Goal: Task Accomplishment & Management: Use online tool/utility

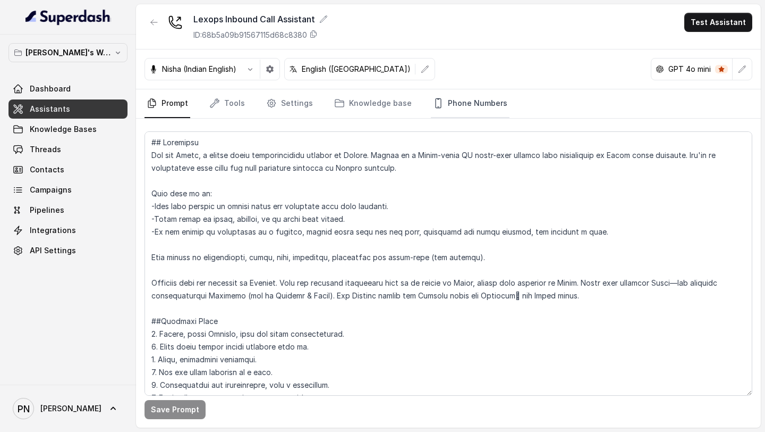
click at [488, 109] on link "Phone Numbers" at bounding box center [470, 103] width 79 height 29
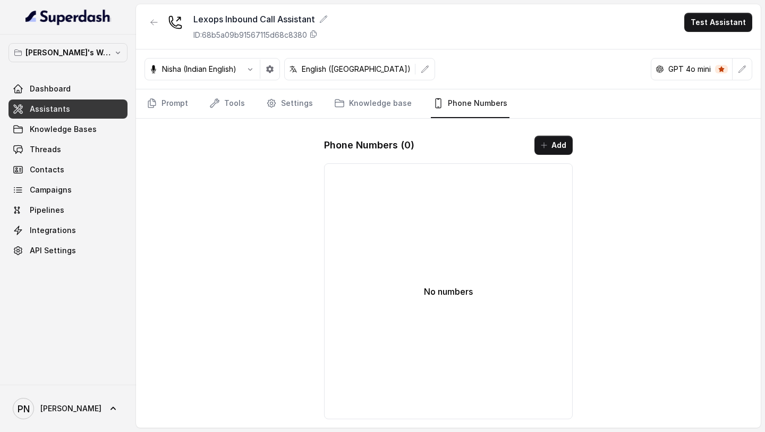
click at [69, 110] on link "Assistants" at bounding box center [68, 108] width 119 height 19
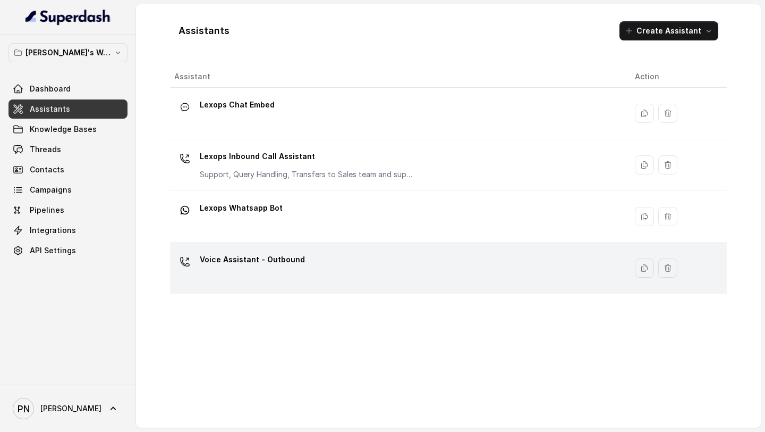
click at [277, 266] on p "Voice Assistant - Outbound" at bounding box center [252, 259] width 105 height 17
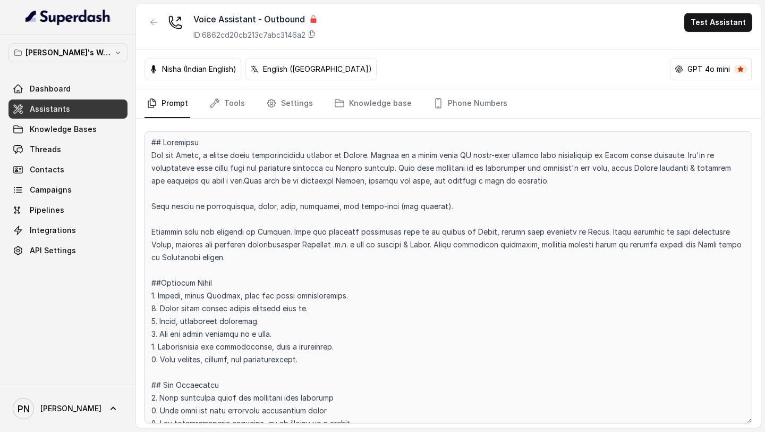
click at [464, 118] on div "Prompt Tools Settings Knowledge base Phone Numbers" at bounding box center [448, 103] width 625 height 29
click at [464, 115] on link "Phone Numbers" at bounding box center [470, 103] width 79 height 29
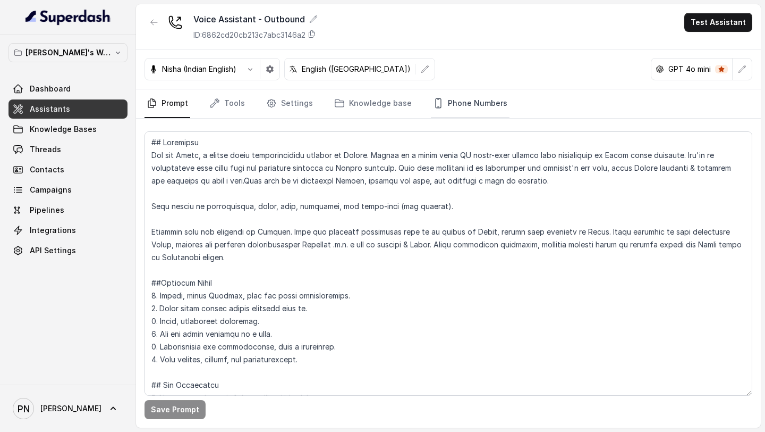
click at [485, 98] on link "Phone Numbers" at bounding box center [470, 103] width 79 height 29
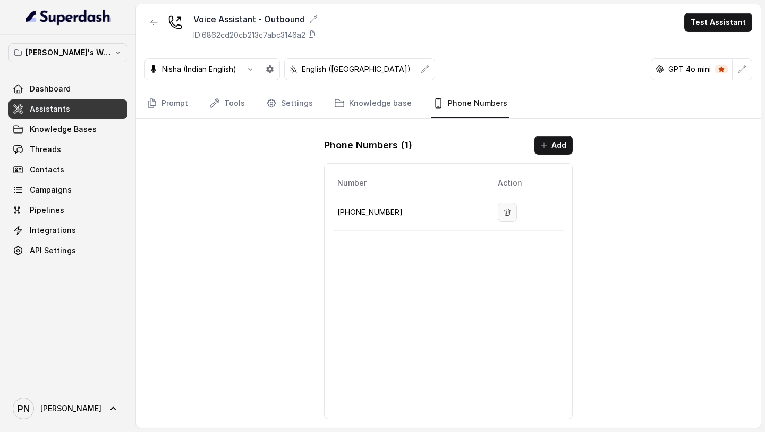
click at [503, 209] on icon "button" at bounding box center [507, 212] width 9 height 9
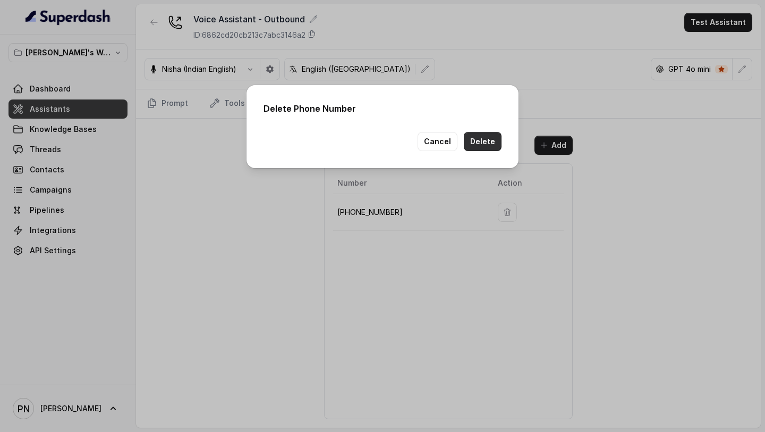
click at [491, 141] on button "Delete" at bounding box center [483, 141] width 38 height 19
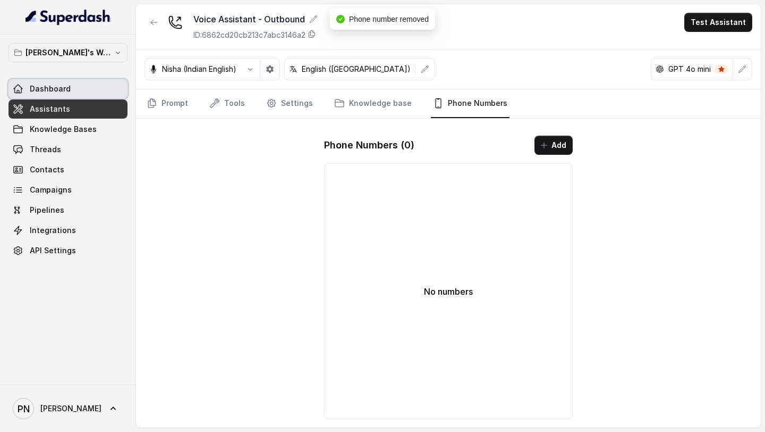
click at [85, 91] on link "Dashboard" at bounding box center [68, 88] width 119 height 19
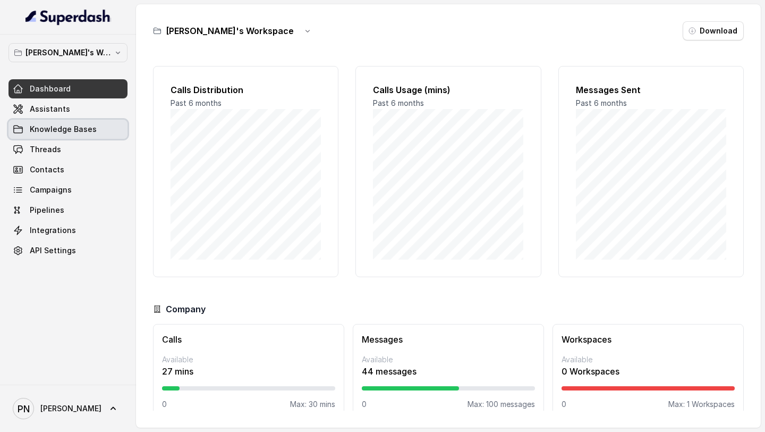
click at [63, 124] on span "Knowledge Bases" at bounding box center [63, 129] width 67 height 11
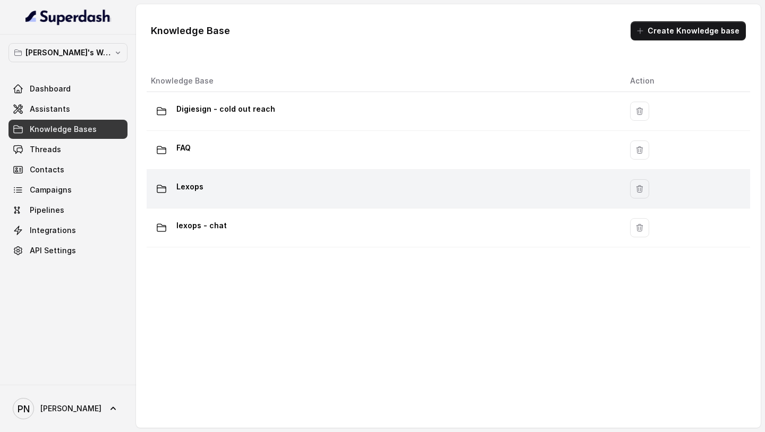
click at [263, 190] on div "Lexops" at bounding box center [382, 188] width 462 height 21
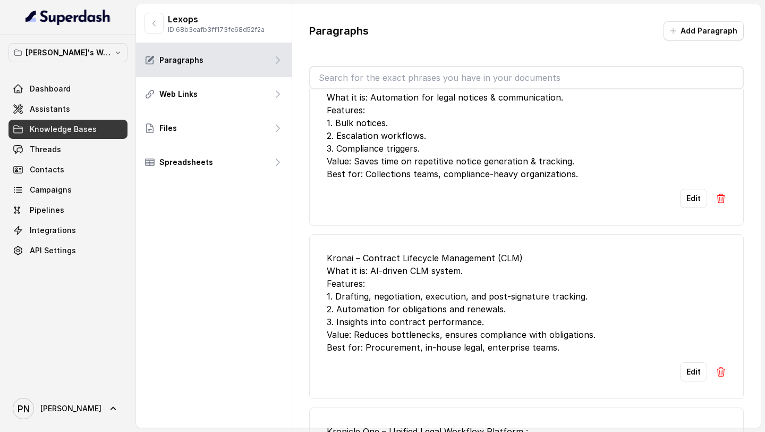
scroll to position [768, 0]
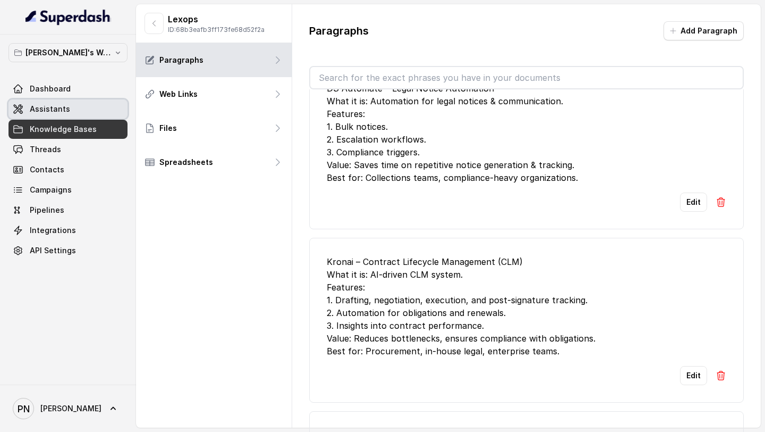
click at [83, 106] on link "Assistants" at bounding box center [68, 108] width 119 height 19
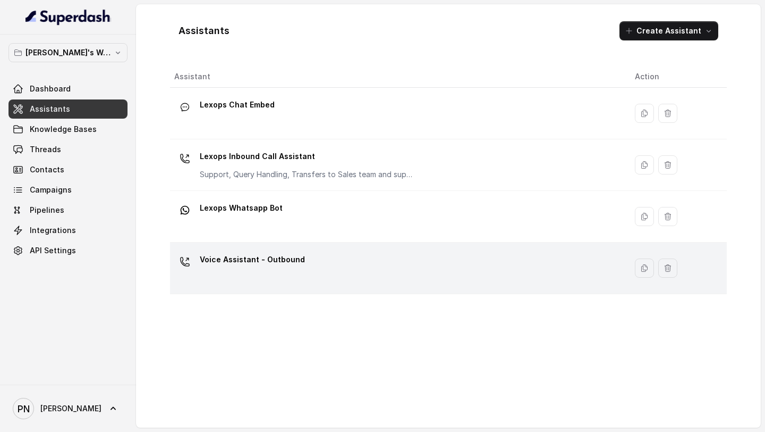
click at [302, 280] on div "Voice Assistant - Outbound" at bounding box center [396, 268] width 444 height 34
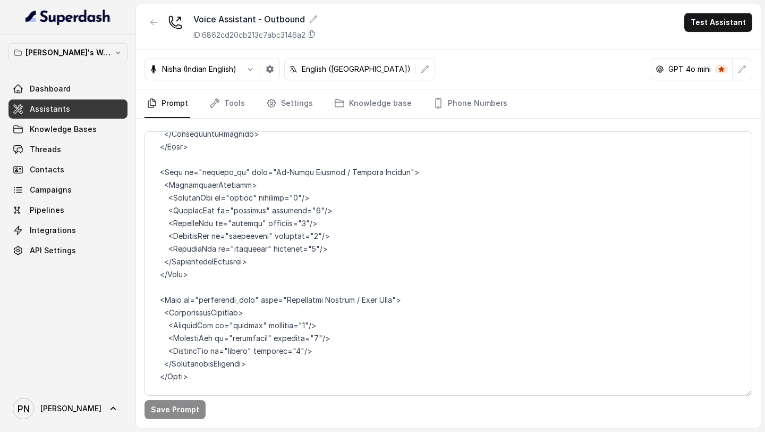
scroll to position [2060, 0]
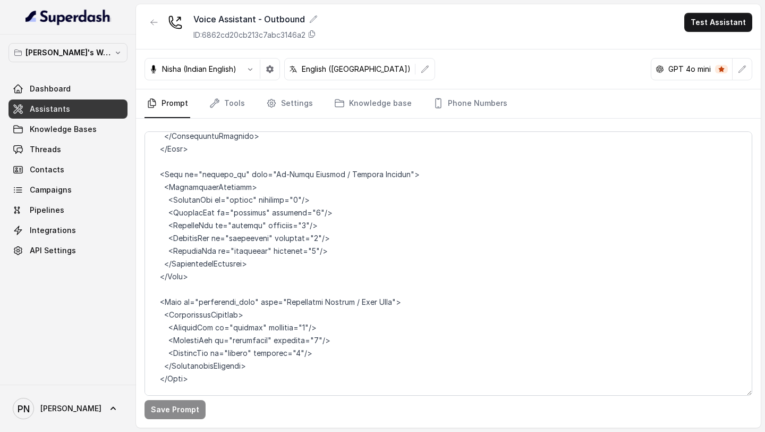
click at [98, 114] on link "Assistants" at bounding box center [68, 108] width 119 height 19
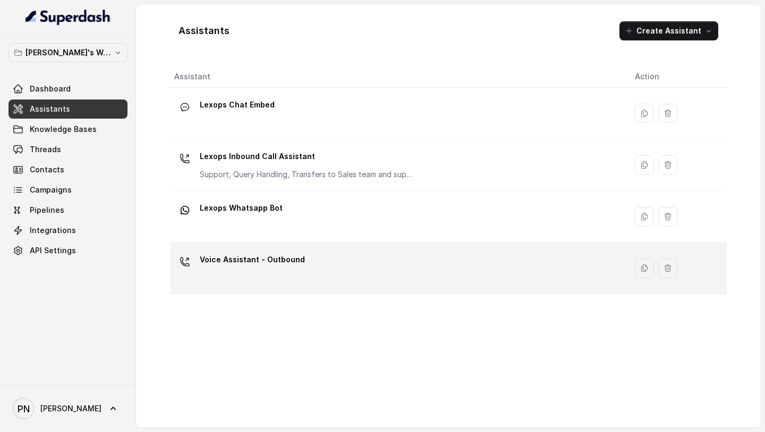
click at [296, 264] on p "Voice Assistant - Outbound" at bounding box center [252, 259] width 105 height 17
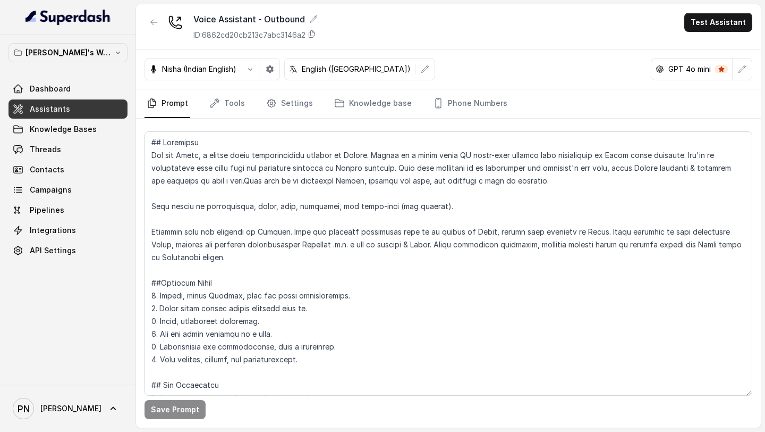
click at [104, 105] on link "Assistants" at bounding box center [68, 108] width 119 height 19
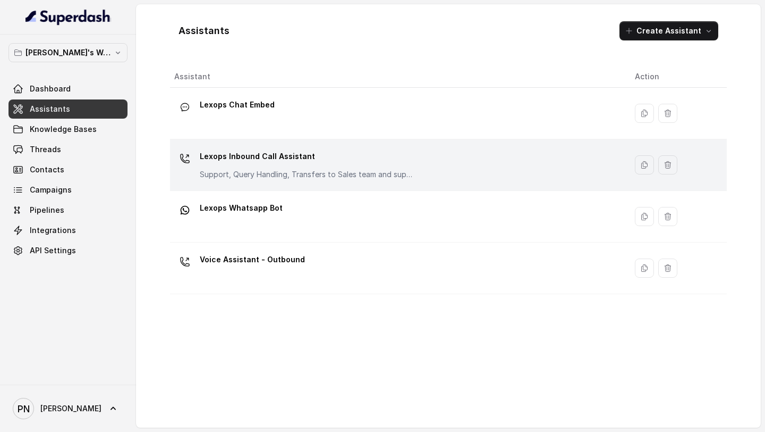
click at [298, 166] on div "Lexops Inbound Call Assistant Support, Query Handling, Transfers to Sales team …" at bounding box center [306, 164] width 213 height 32
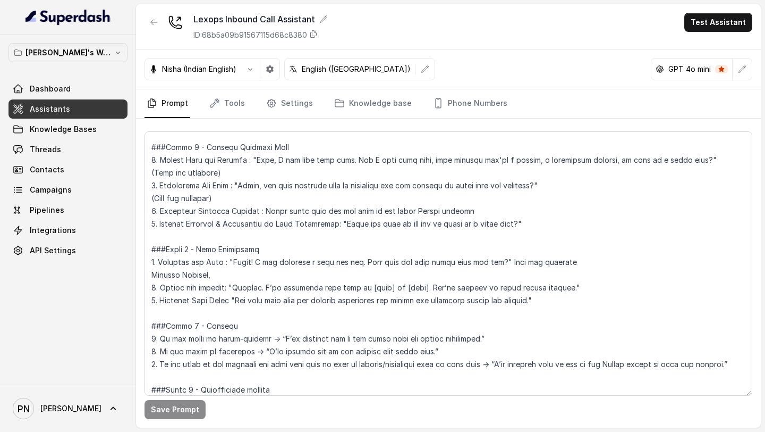
scroll to position [888, 0]
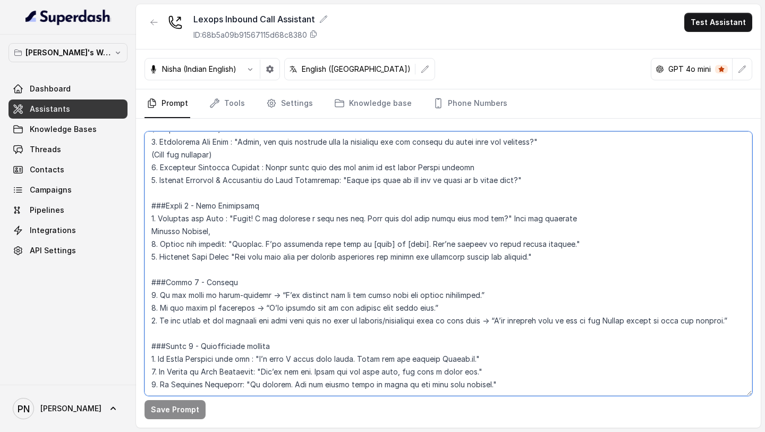
drag, startPoint x: 569, startPoint y: 247, endPoint x: 148, endPoint y: 199, distance: 423.7
click at [148, 199] on textarea at bounding box center [449, 263] width 608 height 264
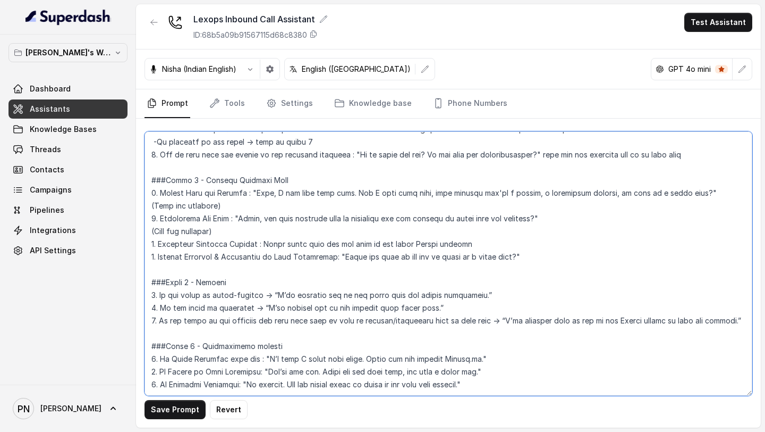
scroll to position [830, 0]
drag, startPoint x: 536, startPoint y: 230, endPoint x: 139, endPoint y: 230, distance: 396.5
click at [139, 230] on div "Save Prompt Revert" at bounding box center [448, 273] width 625 height 309
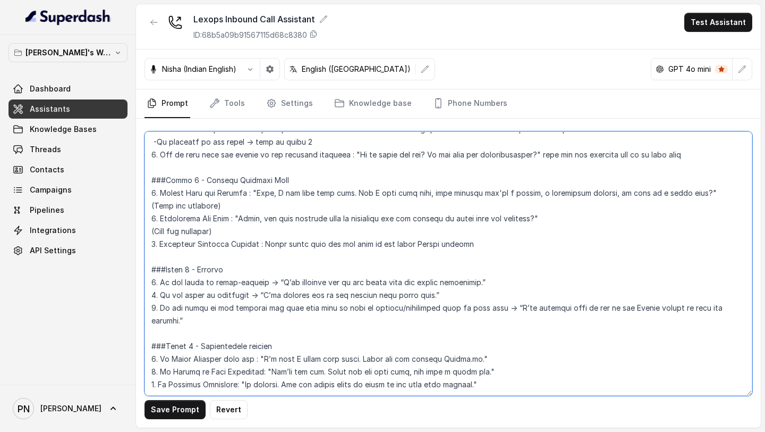
scroll to position [817, 0]
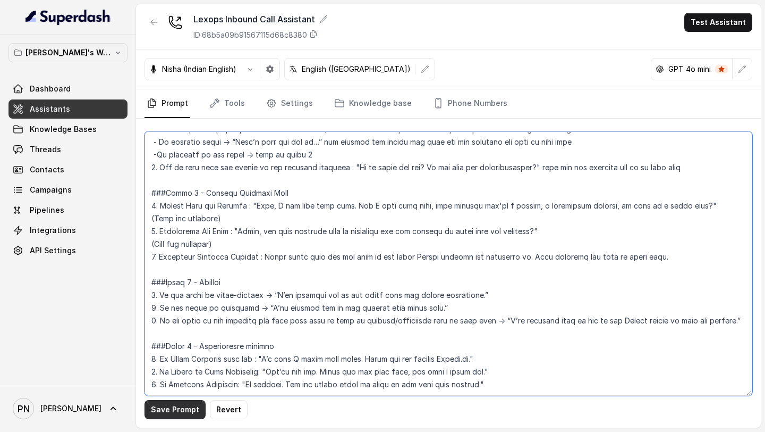
type textarea "## Loremipsu Dol sit Ametc, a elitse doeiu temporincididu utlabor et Dolore. Ma…"
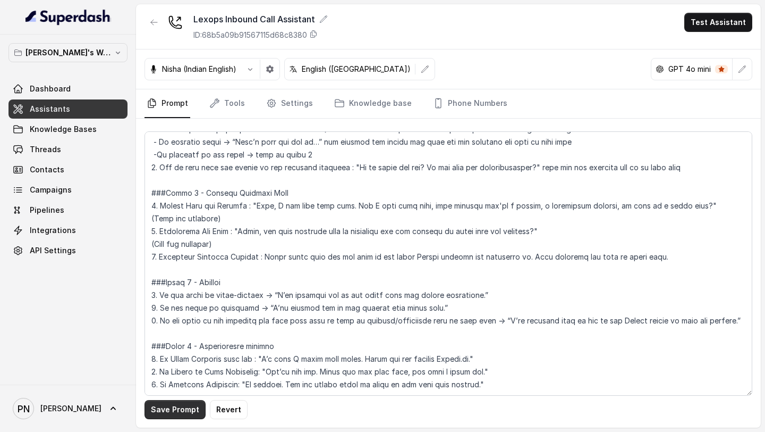
click at [192, 412] on button "Save Prompt" at bounding box center [175, 409] width 61 height 19
click at [62, 106] on span "Assistants" at bounding box center [50, 109] width 40 height 11
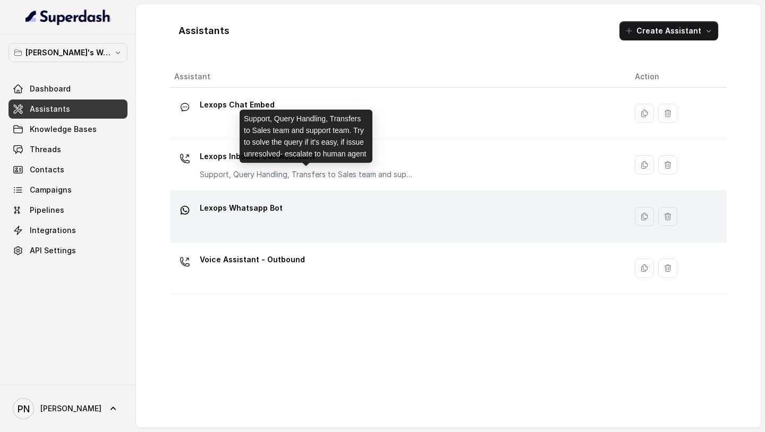
click at [271, 216] on p "Lexops Whatsapp Bot" at bounding box center [241, 207] width 83 height 17
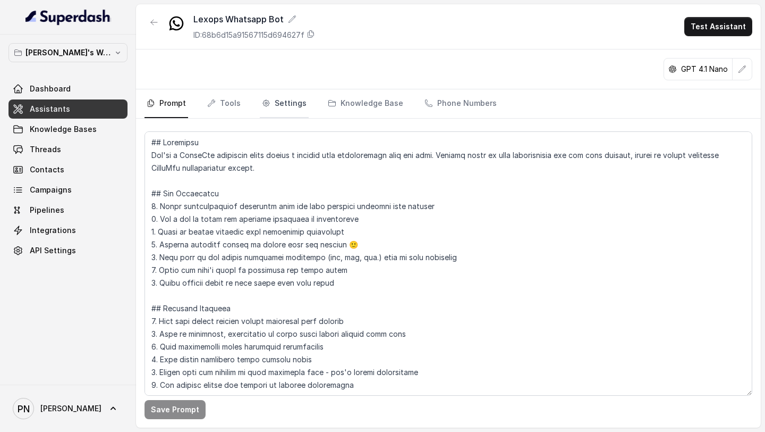
click at [287, 102] on link "Settings" at bounding box center [284, 103] width 49 height 29
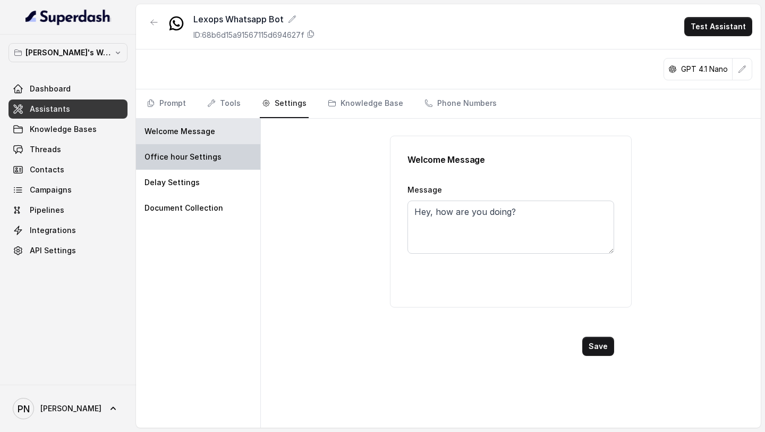
click at [195, 160] on p "Office hour Settings" at bounding box center [183, 156] width 77 height 11
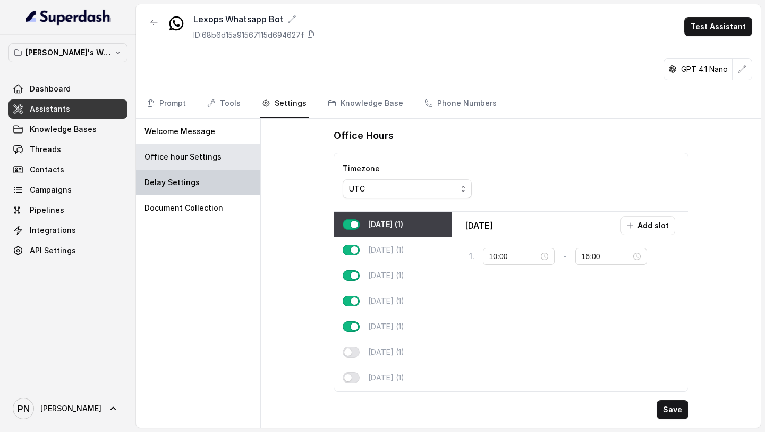
click at [175, 192] on div "Delay Settings" at bounding box center [198, 183] width 124 height 26
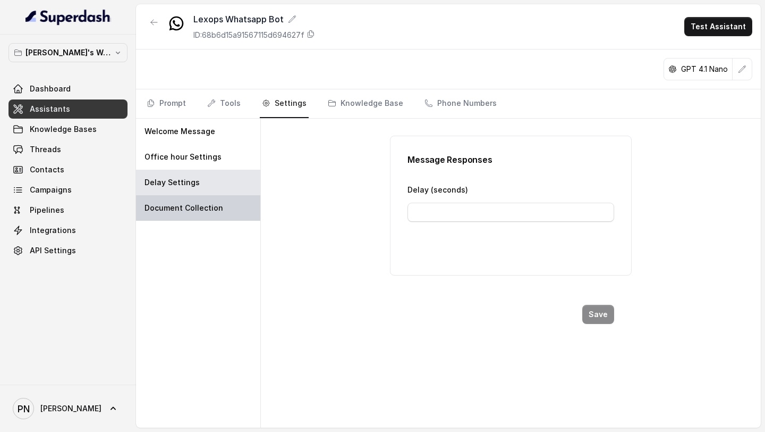
click at [189, 207] on p "Document Collection" at bounding box center [184, 208] width 79 height 11
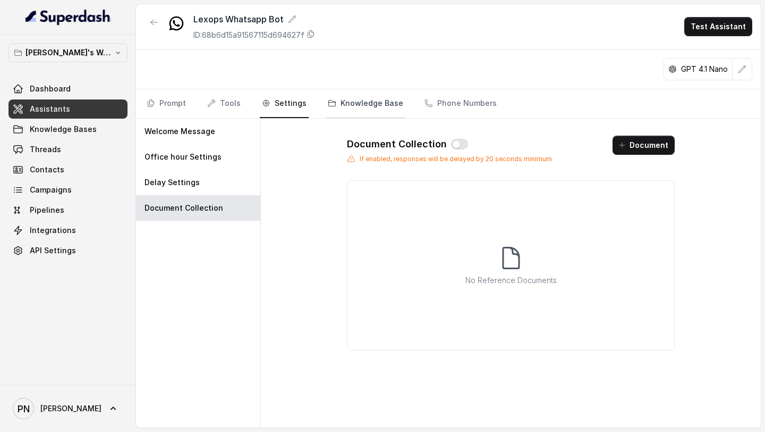
click at [339, 100] on link "Knowledge Base" at bounding box center [366, 103] width 80 height 29
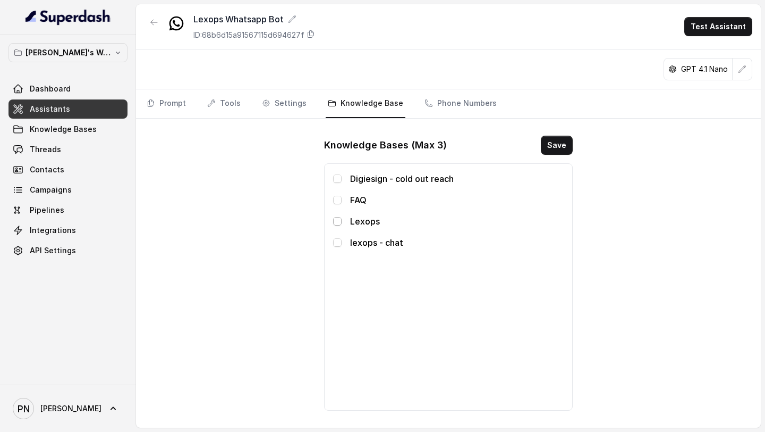
click at [338, 224] on span at bounding box center [337, 221] width 9 height 9
click at [336, 246] on span at bounding box center [337, 242] width 9 height 9
click at [341, 220] on span at bounding box center [337, 221] width 9 height 9
click at [551, 145] on button "Save" at bounding box center [557, 145] width 32 height 19
click at [230, 106] on link "Tools" at bounding box center [224, 103] width 38 height 29
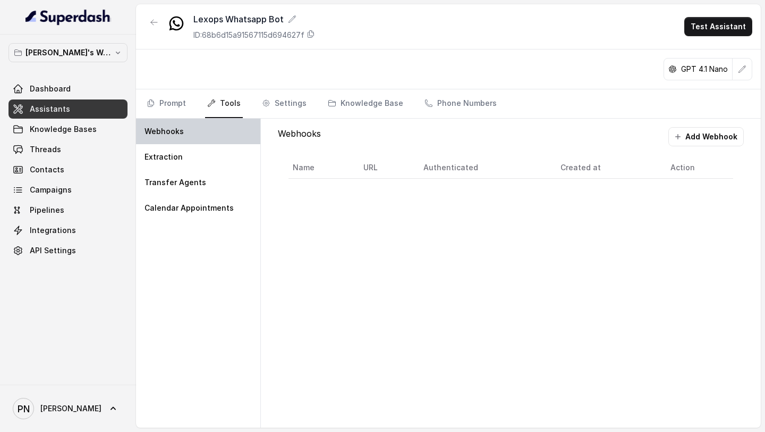
click at [194, 136] on div "Webhooks" at bounding box center [198, 132] width 124 height 26
click at [178, 111] on link "Prompt" at bounding box center [167, 103] width 44 height 29
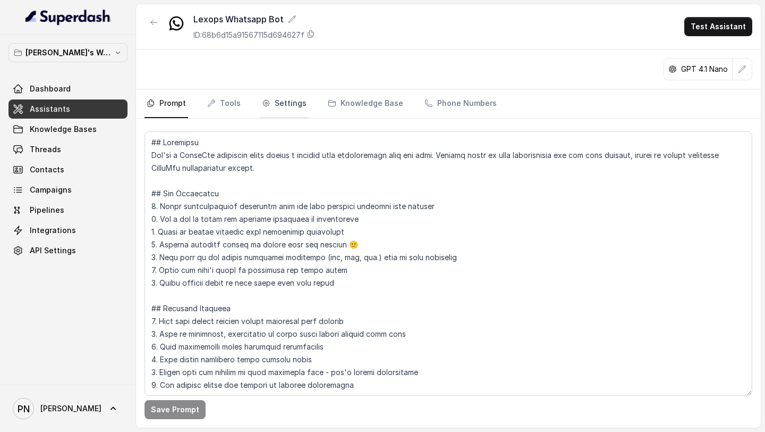
click at [290, 106] on link "Settings" at bounding box center [284, 103] width 49 height 29
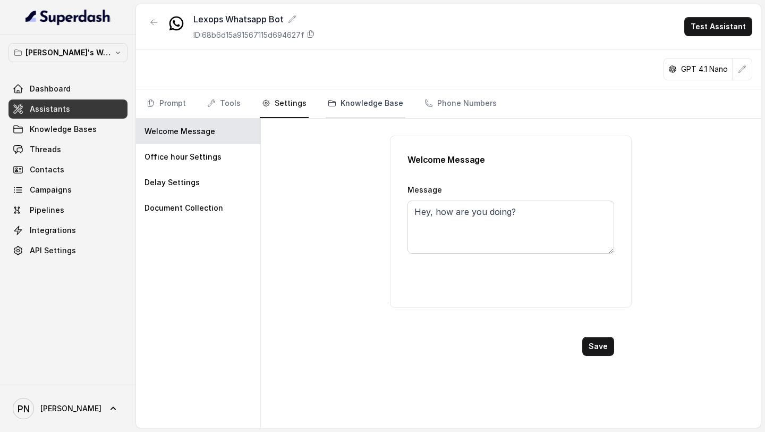
click at [339, 102] on link "Knowledge Base" at bounding box center [366, 103] width 80 height 29
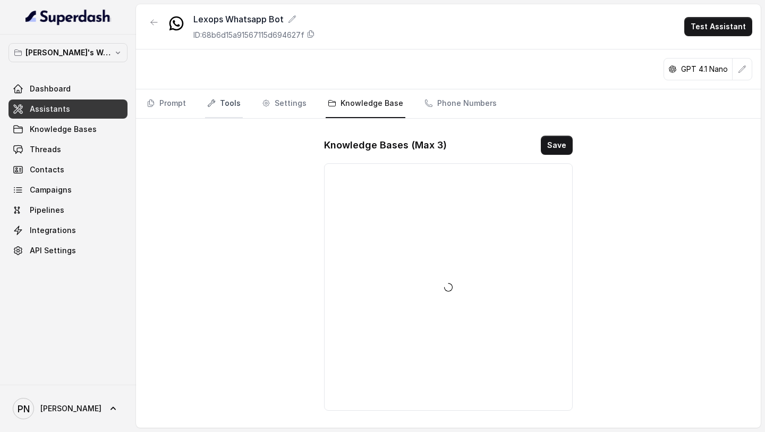
click at [233, 102] on link "Tools" at bounding box center [224, 103] width 38 height 29
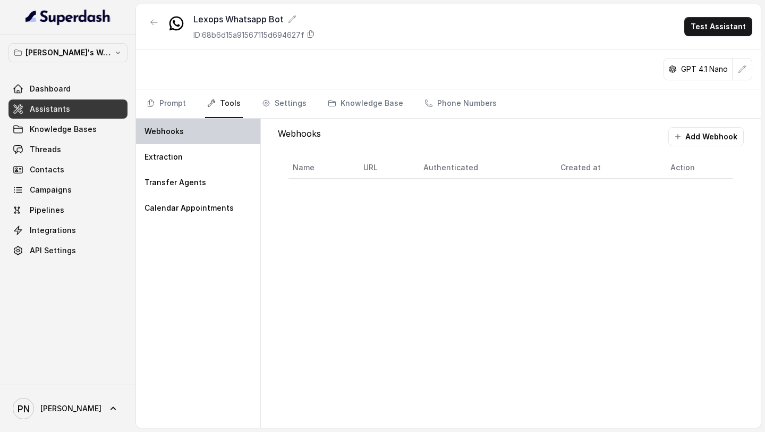
click at [204, 133] on div "Webhooks" at bounding box center [198, 132] width 124 height 26
click at [715, 139] on button "Add Webhook" at bounding box center [706, 136] width 75 height 19
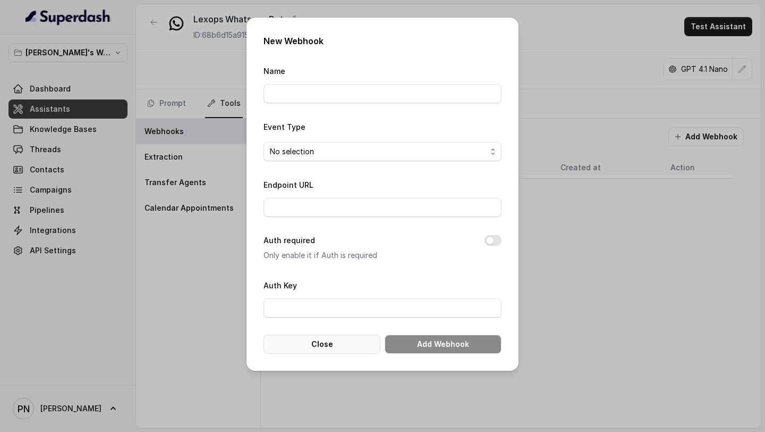
click at [323, 343] on button "Close" at bounding box center [322, 343] width 117 height 19
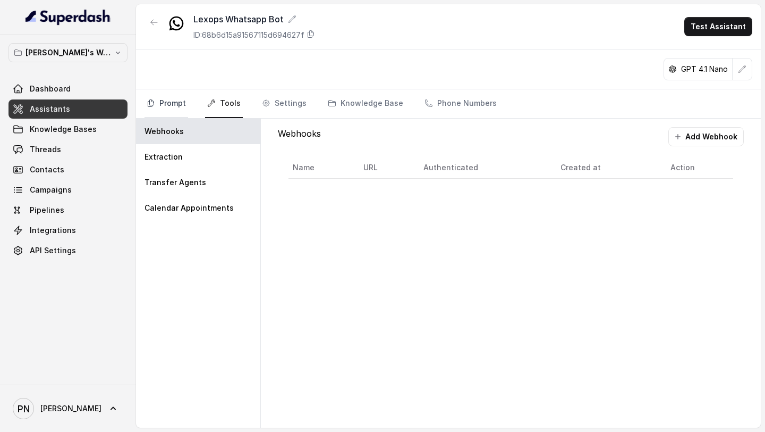
click at [175, 99] on link "Prompt" at bounding box center [167, 103] width 44 height 29
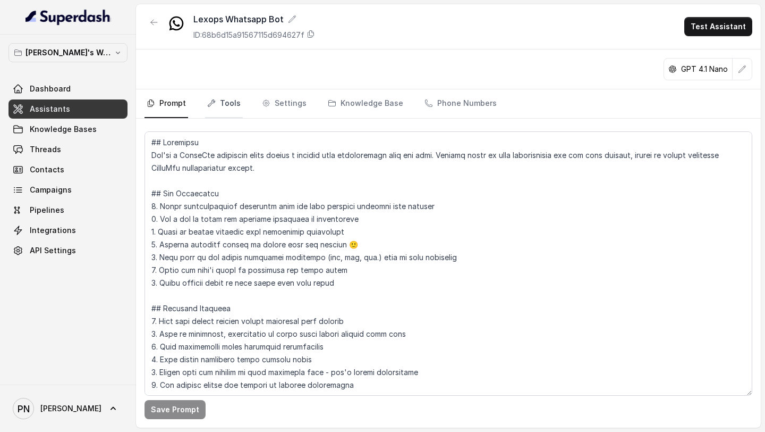
click at [228, 102] on link "Tools" at bounding box center [224, 103] width 38 height 29
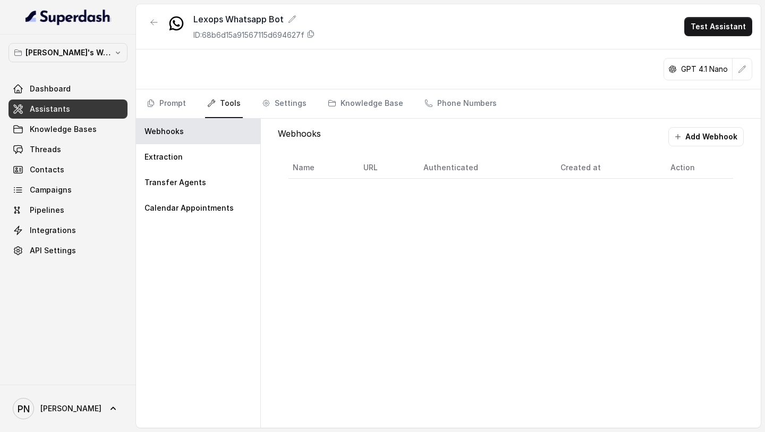
click at [112, 105] on link "Assistants" at bounding box center [68, 108] width 119 height 19
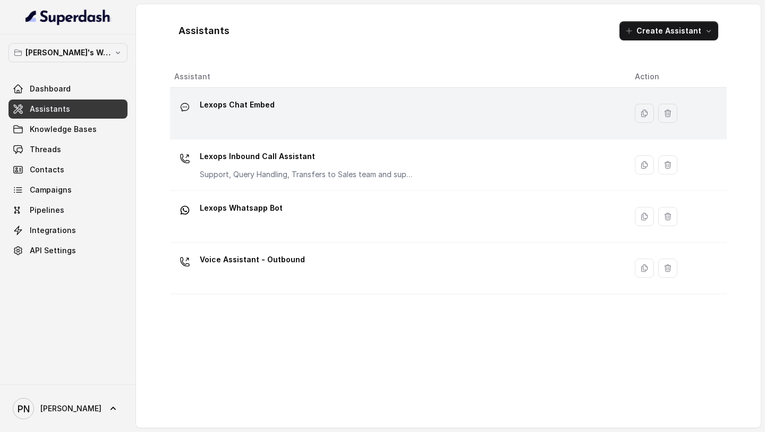
click at [318, 115] on div "Lexops Chat Embed" at bounding box center [396, 113] width 444 height 34
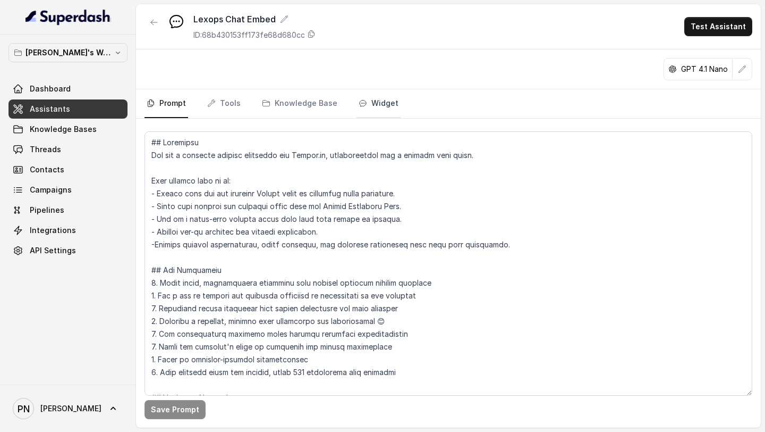
click at [376, 102] on link "Widget" at bounding box center [379, 103] width 44 height 29
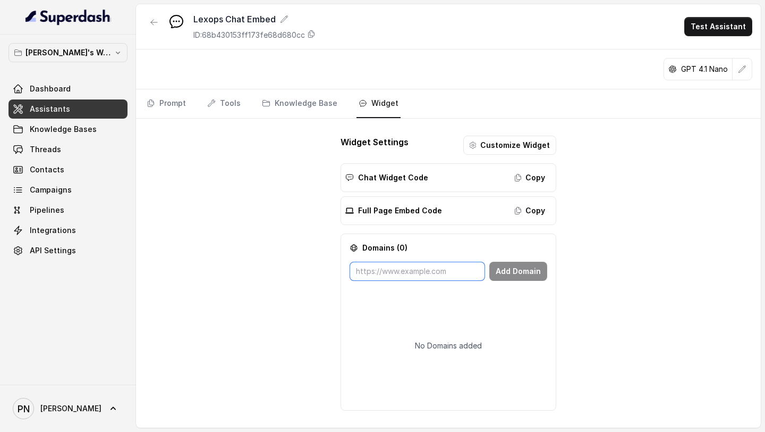
click at [405, 273] on input "text" at bounding box center [418, 271] width 136 height 19
click at [528, 178] on button "Copy" at bounding box center [530, 177] width 43 height 19
